Goal: Check status

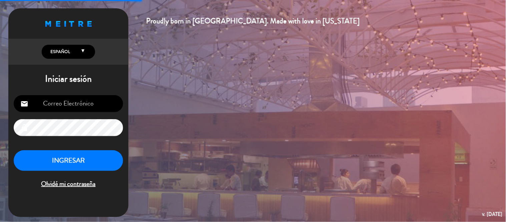
type input "[EMAIL_ADDRESS][DOMAIN_NAME]"
click at [92, 165] on button "INGRESAR" at bounding box center [68, 160] width 109 height 21
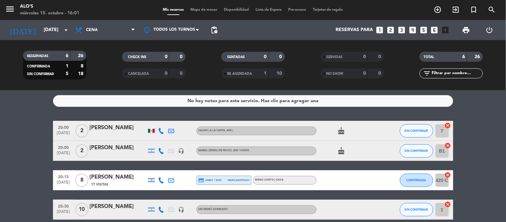
click at [148, 131] on div at bounding box center [152, 131] width 10 height 20
click at [149, 131] on div at bounding box center [151, 131] width 7 height 4
click at [152, 131] on div at bounding box center [151, 131] width 7 height 4
click at [342, 127] on icon "cake" at bounding box center [342, 131] width 8 height 8
click at [343, 154] on icon "cake" at bounding box center [342, 151] width 8 height 8
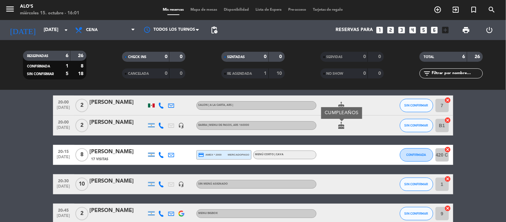
scroll to position [37, 0]
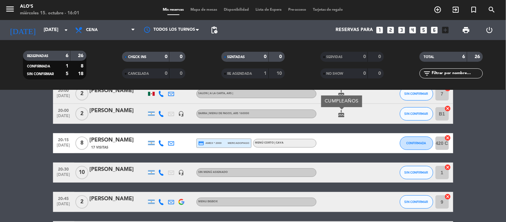
click at [38, 179] on bookings-row "20:00 [DATE] 2 [PERSON_NAME] SALON | A LA CARTA , ARS | cake SIN CONFIRMAR 7 ca…" at bounding box center [253, 163] width 506 height 158
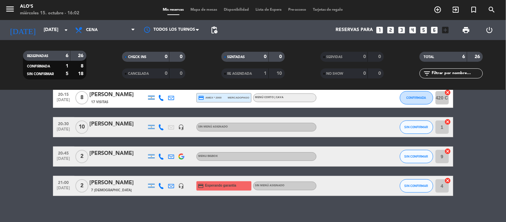
scroll to position [89, 0]
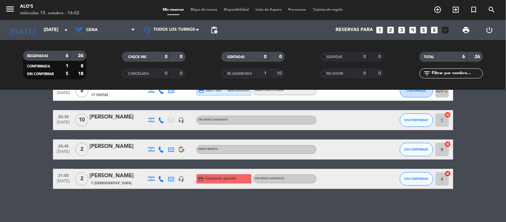
click at [184, 150] on img at bounding box center [182, 150] width 6 height 6
